Goal: Check status: Check status

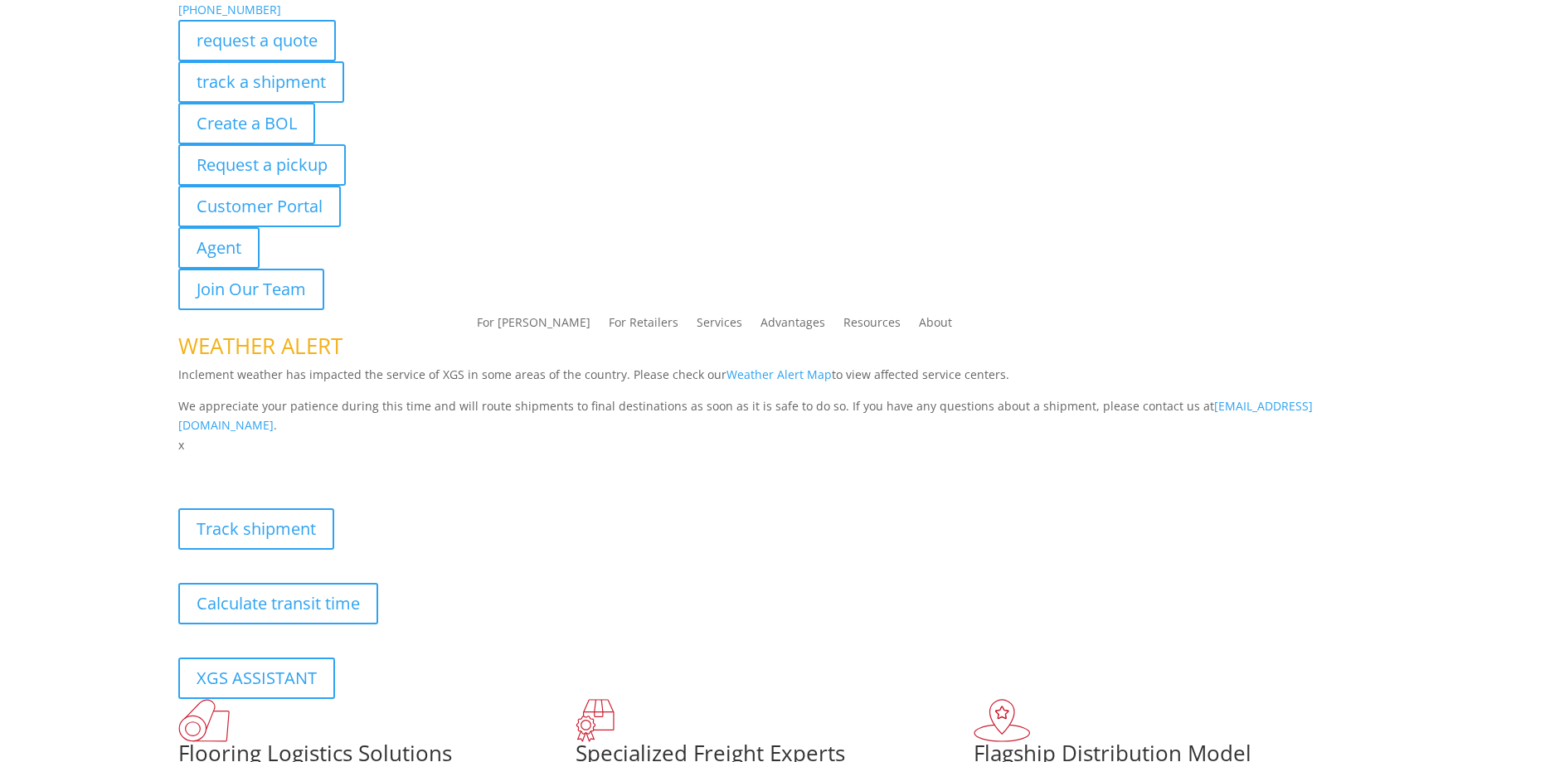
drag, startPoint x: 317, startPoint y: 80, endPoint x: 306, endPoint y: 66, distance: 17.8
click at [315, 77] on link "track a shipment" at bounding box center [261, 81] width 166 height 41
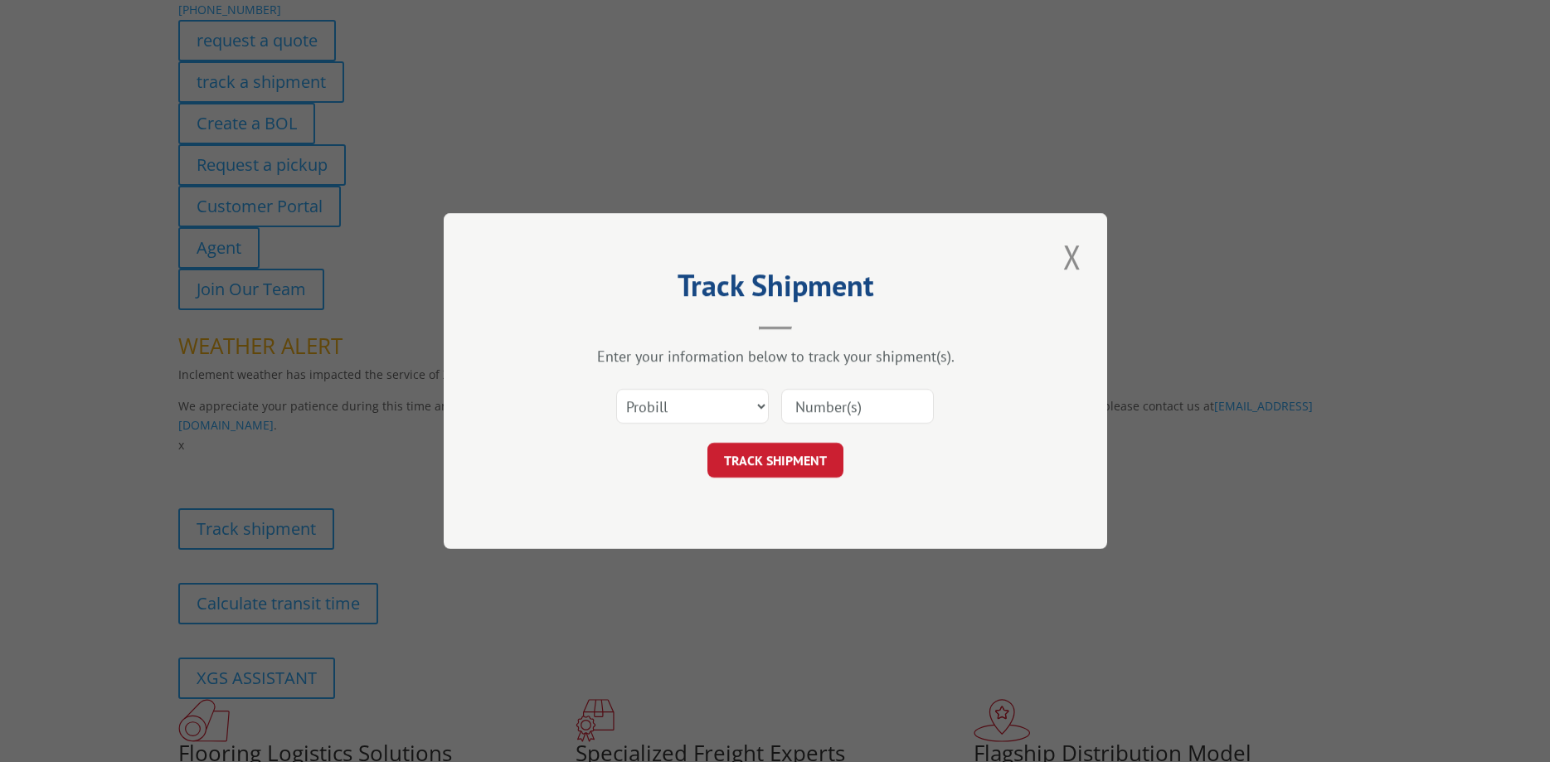
paste input "[EMAIL_ADDRESS][DOMAIN_NAME]"
click at [1072, 259] on button "Close modal" at bounding box center [1073, 257] width 28 height 46
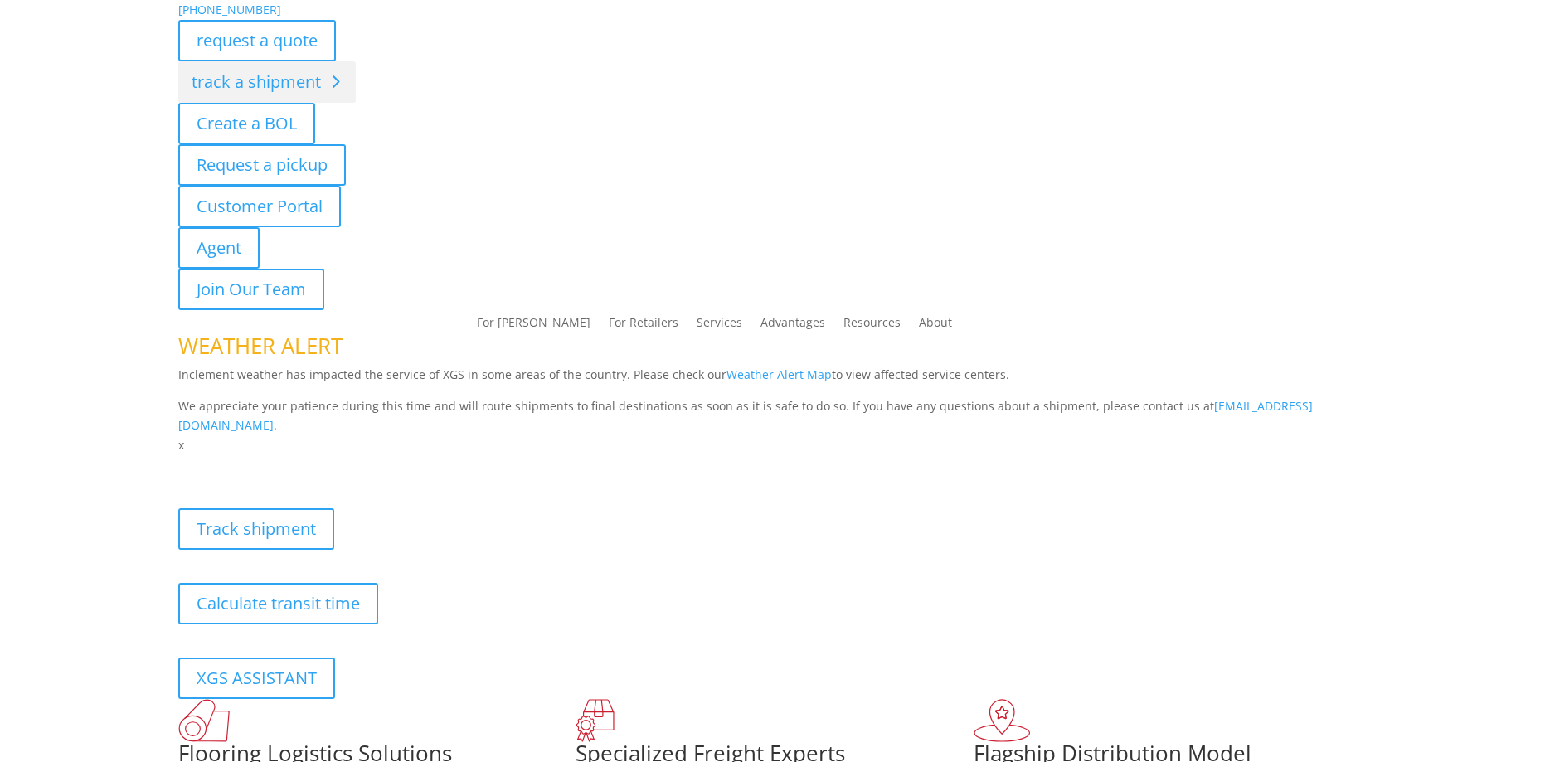
click at [310, 81] on link "track a shipment" at bounding box center [267, 81] width 178 height 41
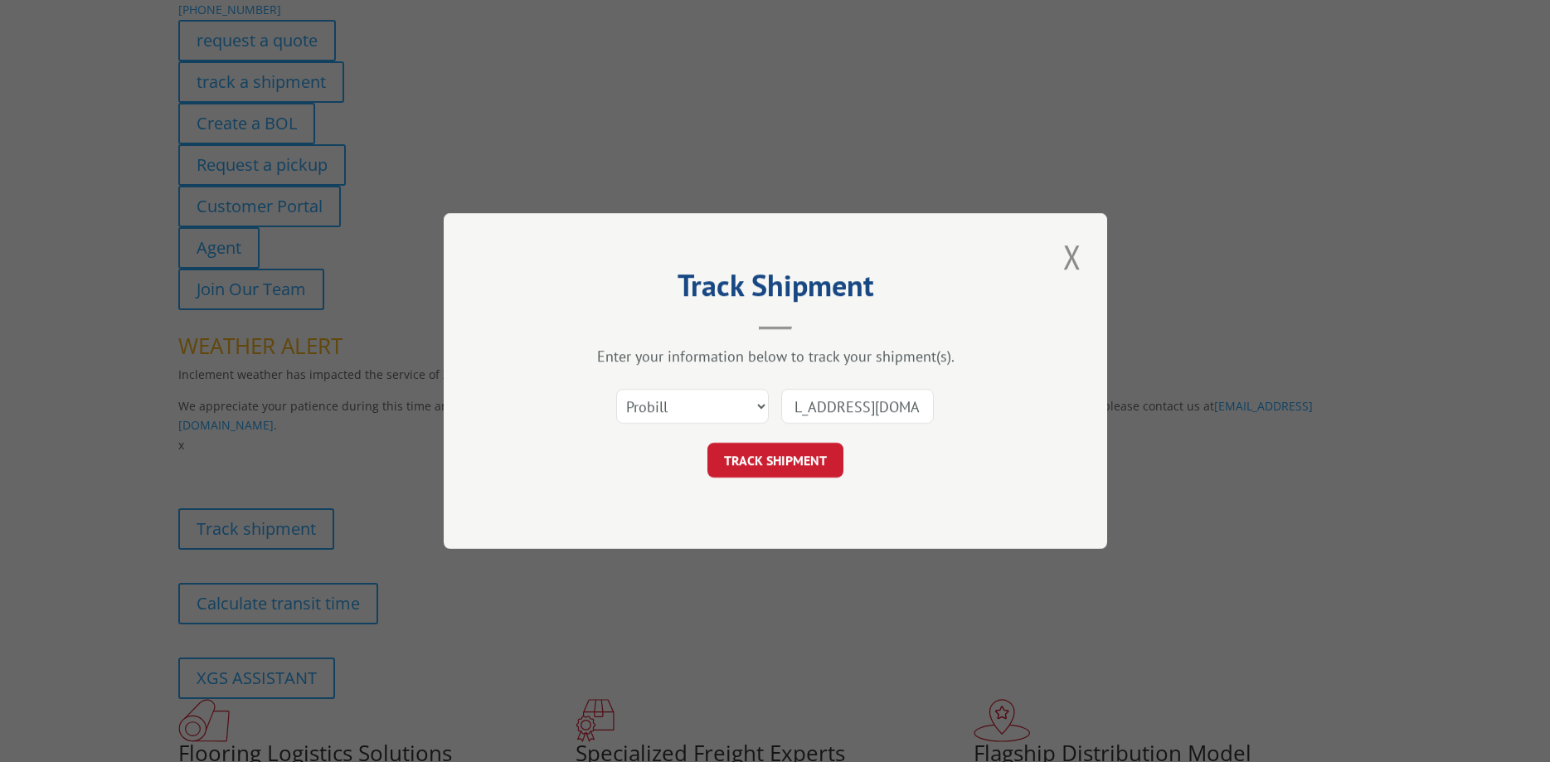
click at [924, 403] on input "[EMAIL_ADDRESS][DOMAIN_NAME]" at bounding box center [857, 406] width 153 height 35
type input "c"
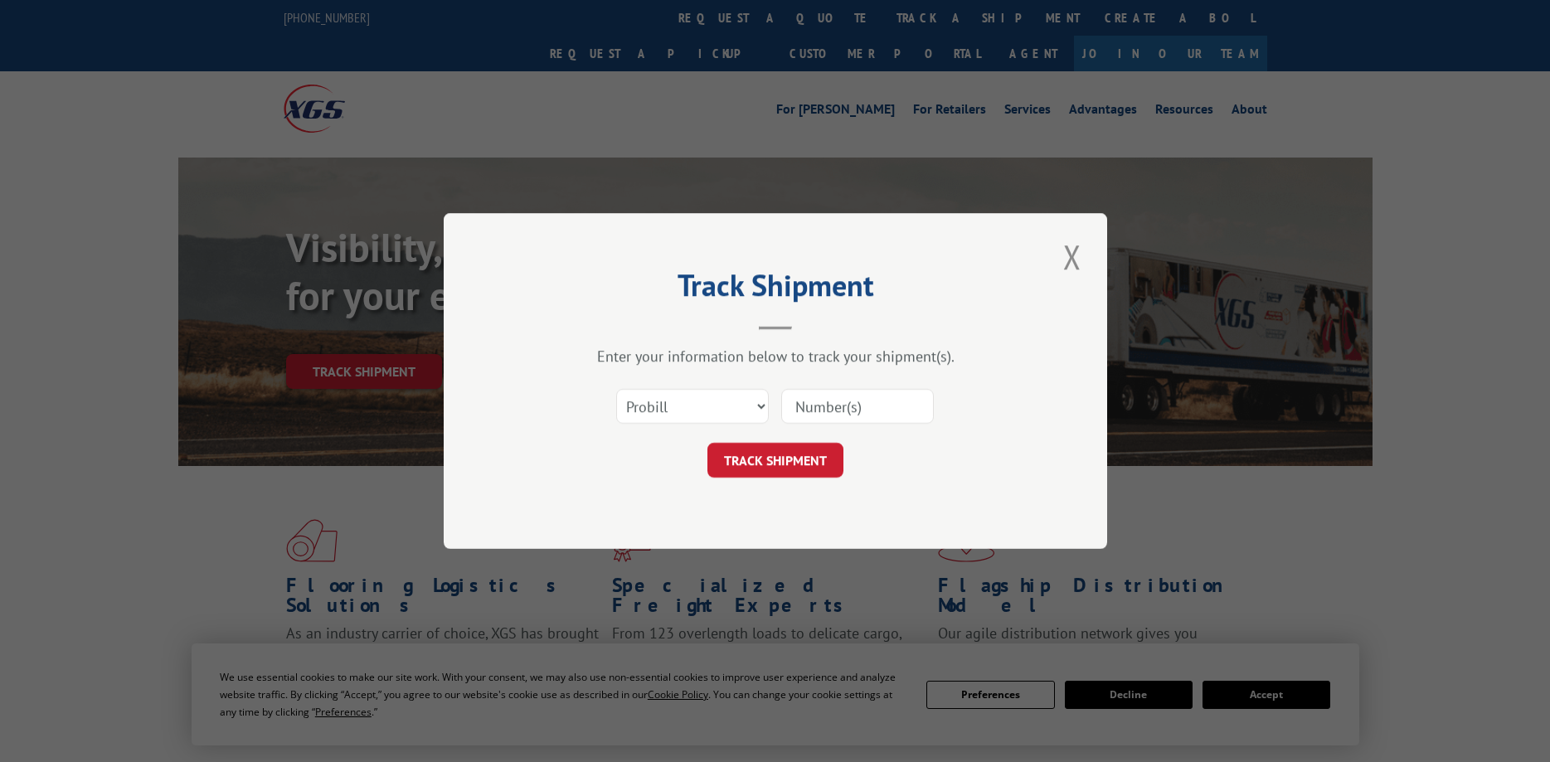
paste input "15472867"
type input "15472867"
click at [794, 452] on button "TRACK SHIPMENT" at bounding box center [776, 460] width 136 height 35
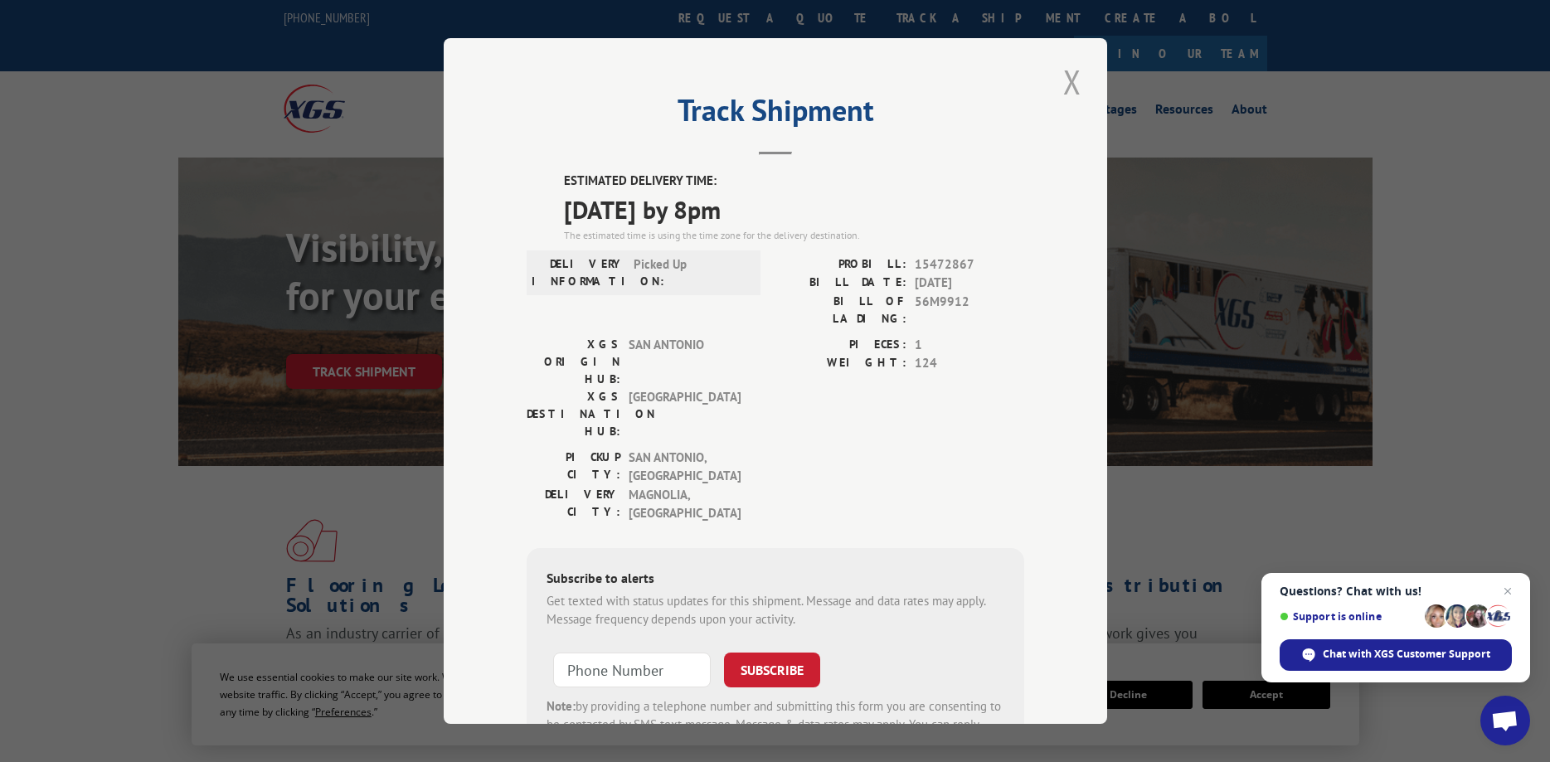
click at [1072, 95] on button "Close modal" at bounding box center [1073, 82] width 28 height 46
